Goal: Find contact information: Find contact information

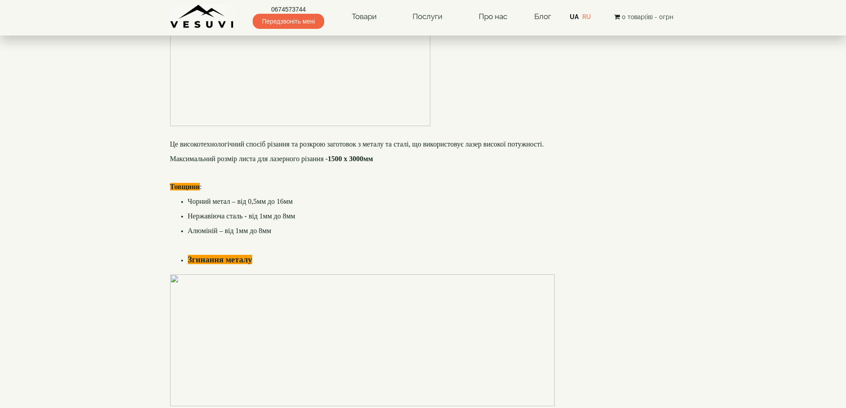
scroll to position [533, 0]
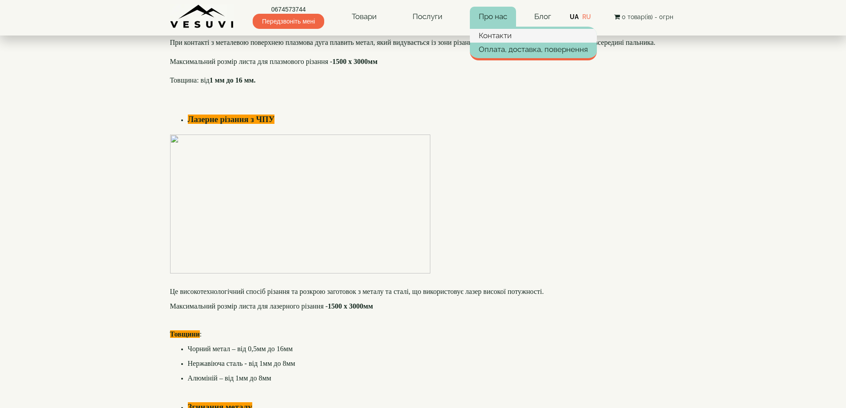
click at [490, 33] on link "Контакти" at bounding box center [533, 35] width 127 height 13
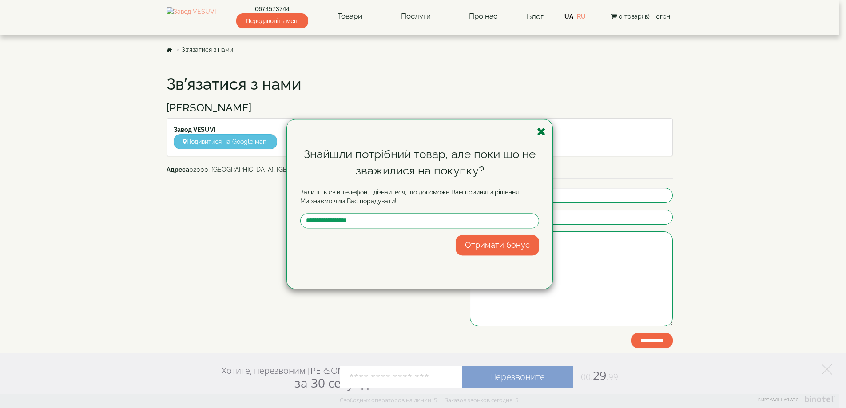
click at [542, 131] on icon "button" at bounding box center [541, 131] width 9 height 11
